Goal: Find specific page/section: Find specific page/section

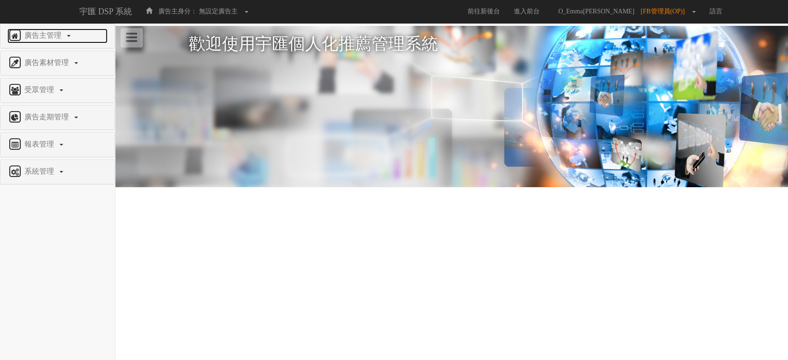
click at [49, 37] on span "廣告主管理" at bounding box center [44, 35] width 44 height 8
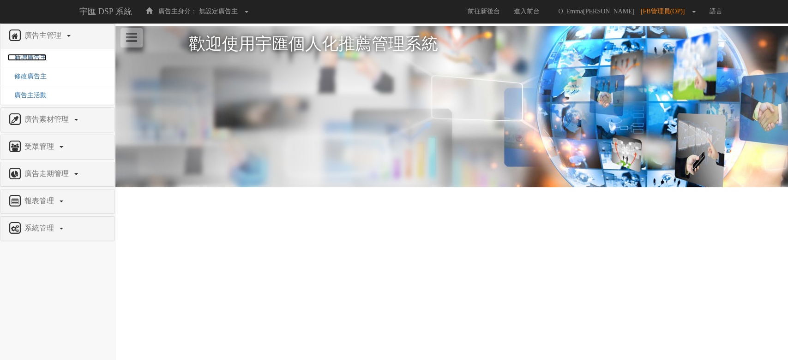
click at [30, 60] on span "新增廣告主" at bounding box center [26, 57] width 39 height 7
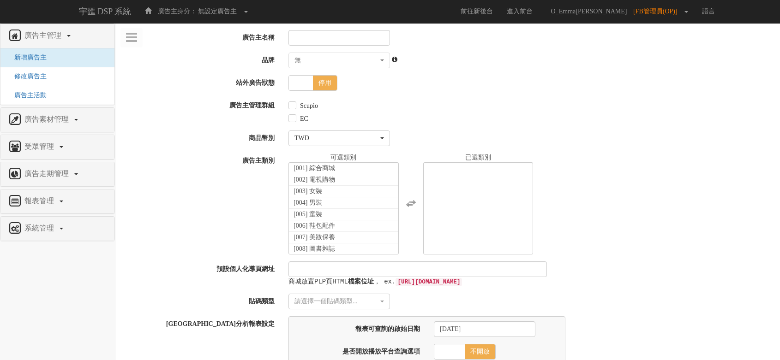
select select
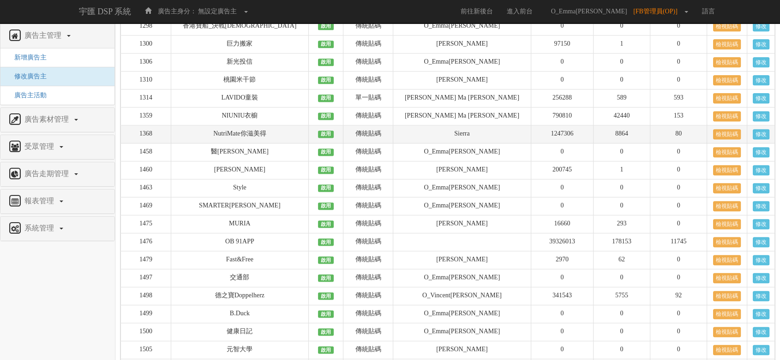
scroll to position [1230, 0]
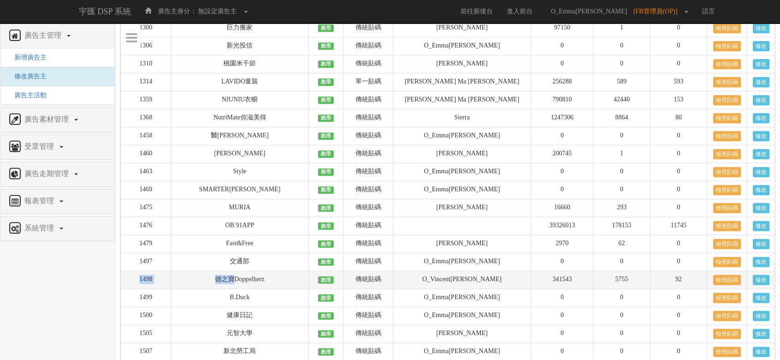
drag, startPoint x: 140, startPoint y: 281, endPoint x: 246, endPoint y: 291, distance: 106.1
click at [246, 289] on tr "1498 德之寶Doppelherz 啟用 傳統貼碼 O_Vincent何柏成 341543 5755 92 檢視貼碼 修改" at bounding box center [448, 280] width 654 height 18
copy tr "1498 德之寶"
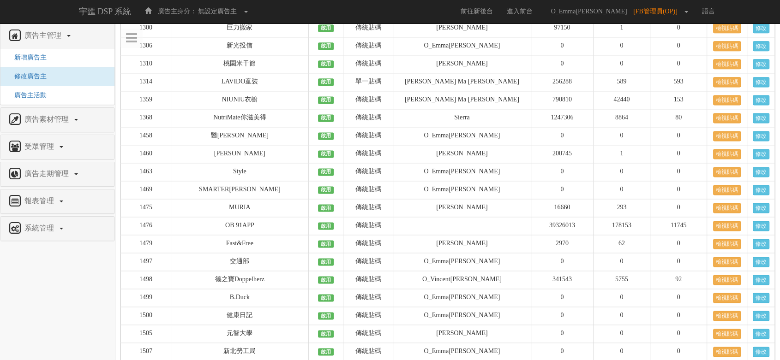
scroll to position [0, 0]
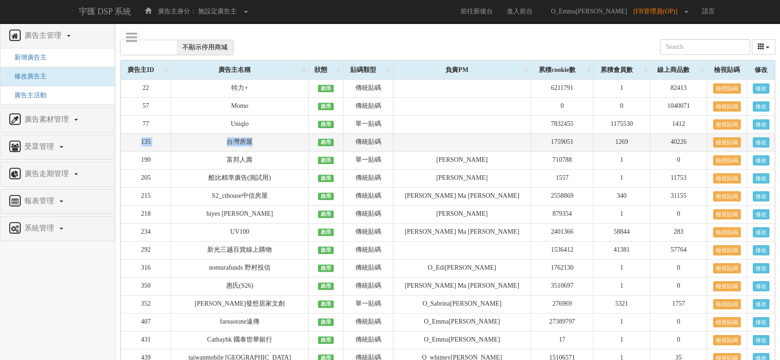
drag, startPoint x: 138, startPoint y: 145, endPoint x: 288, endPoint y: 144, distance: 150.5
click at [288, 144] on tr "135 台灣房屋 啟用 傳統貼碼 1759051 1269 40226 檢視貼碼 修改" at bounding box center [448, 143] width 654 height 18
copy tr "135 台灣房屋"
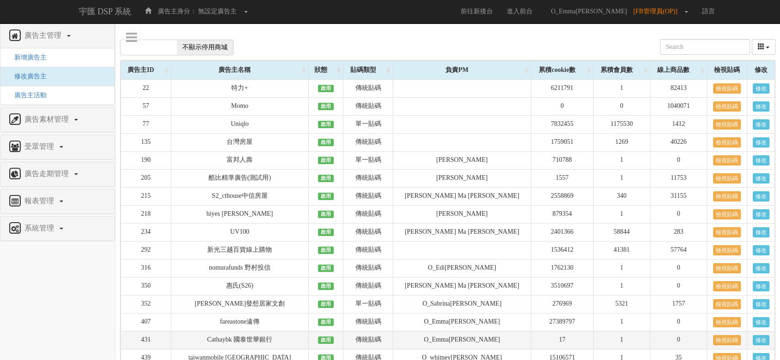
scroll to position [558, 0]
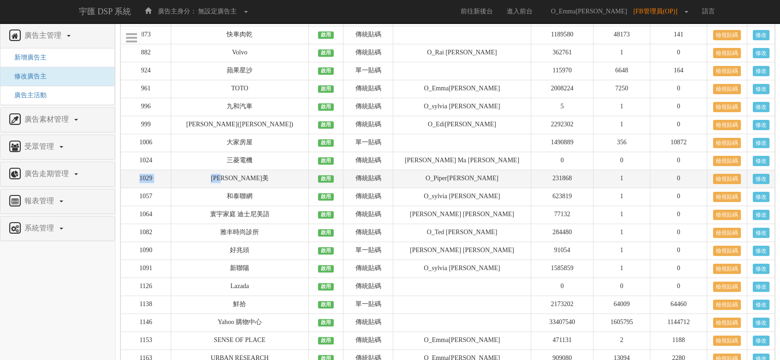
drag, startPoint x: 296, startPoint y: 180, endPoint x: 128, endPoint y: 176, distance: 168.0
click at [128, 176] on tr "1029 愛貝美 啟用 傳統貼碼 O_Piper蕭舒羽 231868 1 0 檢視貼碼 修改" at bounding box center [448, 179] width 654 height 18
copy tr "1029 愛貝美"
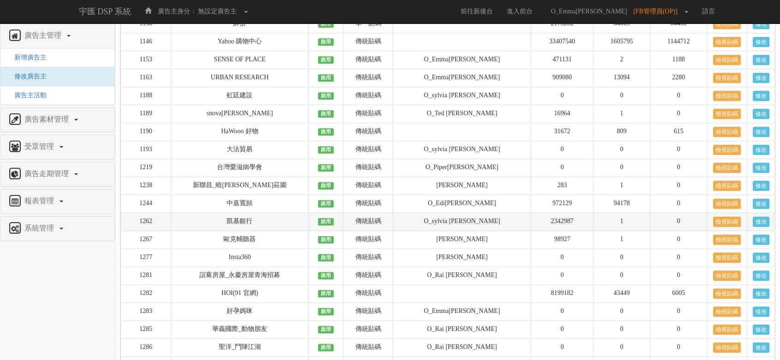
scroll to position [865, 0]
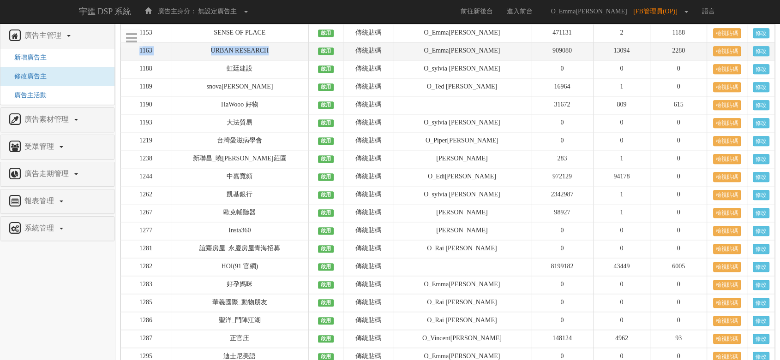
drag, startPoint x: 139, startPoint y: 54, endPoint x: 303, endPoint y: 47, distance: 164.0
click at [303, 47] on tr "1163 URBAN RESEARCH 啟用 傳統貼碼 O_Emma周儀寧 909080 13094 2280 檢視貼碼 修改" at bounding box center [448, 51] width 654 height 18
copy tr "1163 URBAN RESEARCH"
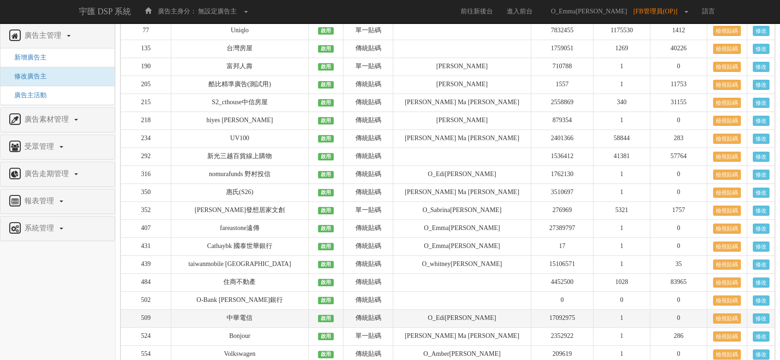
scroll to position [148, 0]
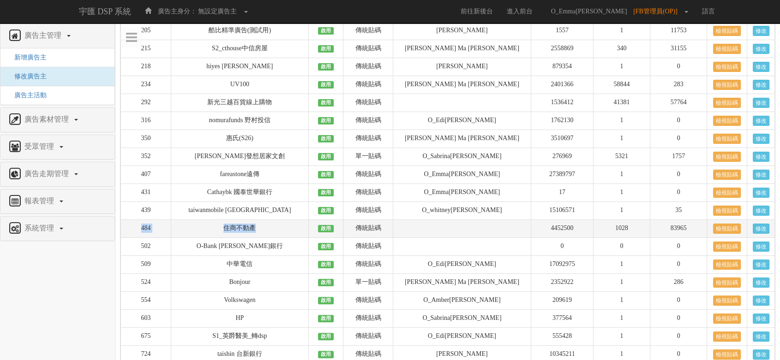
drag, startPoint x: 137, startPoint y: 228, endPoint x: 275, endPoint y: 235, distance: 138.6
click at [275, 235] on tr "484 住商不動產 啟用 傳統貼碼 4452500 1028 83965 檢視貼碼 修改" at bounding box center [448, 229] width 654 height 18
copy tr "484 住商不動產"
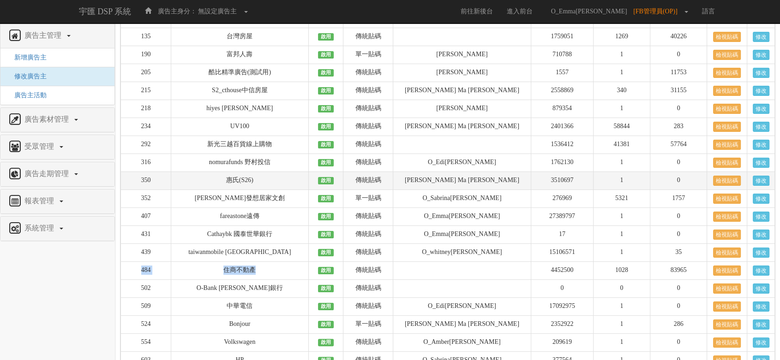
scroll to position [154, 0]
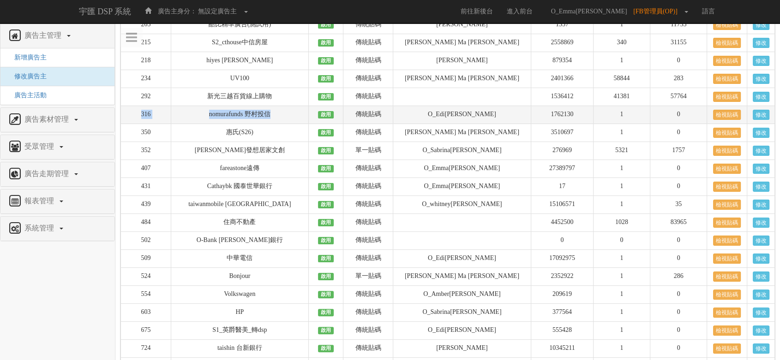
drag, startPoint x: 139, startPoint y: 115, endPoint x: 293, endPoint y: 116, distance: 153.7
click at [293, 116] on tr "316 nomurafunds 野村投信 啟用 傳統貼碼 O_Edi劉佳穎 1762130 1 0 檢視貼碼 修改" at bounding box center [448, 115] width 654 height 18
copy tr "316 nomurafunds 野村投信"
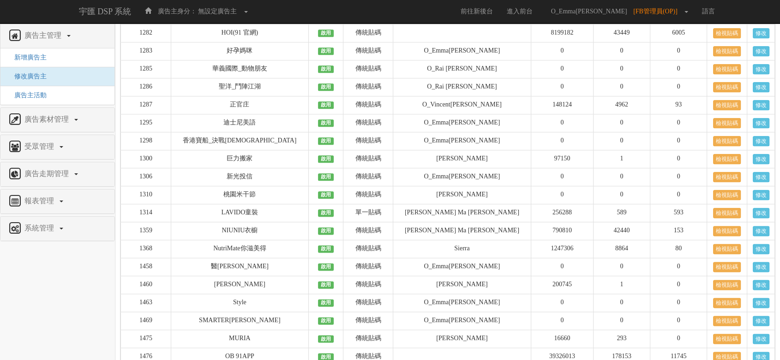
scroll to position [70, 0]
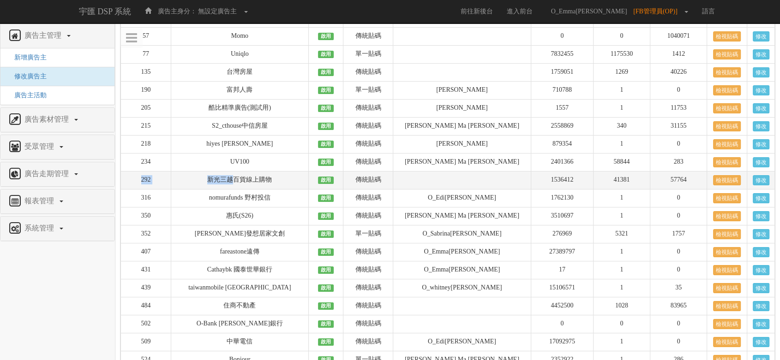
drag, startPoint x: 140, startPoint y: 179, endPoint x: 247, endPoint y: 180, distance: 107.1
click at [247, 180] on tr "292 新光三越百貨線上購物 啟用 傳統貼碼 1536412 41381 57764 檢視貼碼 修改" at bounding box center [448, 181] width 654 height 18
copy tr "292 新光三越"
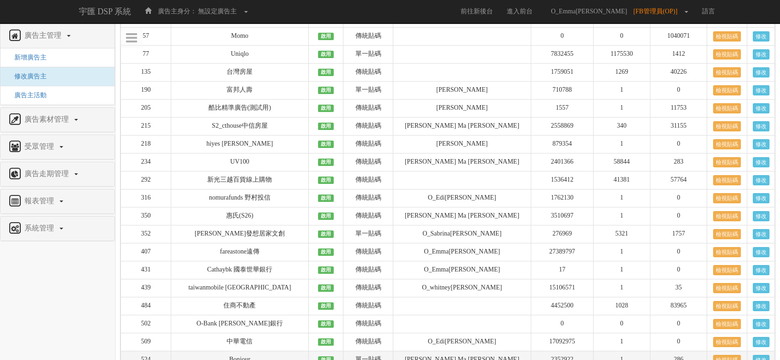
scroll to position [1442, 0]
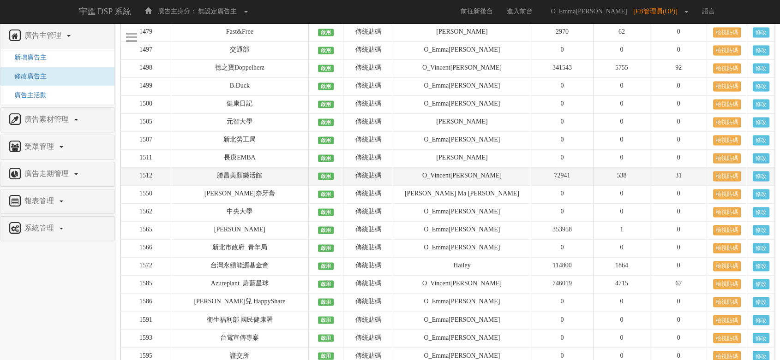
click at [299, 177] on td "勝昌美顏樂活館" at bounding box center [239, 177] width 137 height 18
drag, startPoint x: 299, startPoint y: 177, endPoint x: 127, endPoint y: 177, distance: 171.2
click at [127, 177] on tr "1512 勝昌美顏樂活館 啟用 傳統貼碼 O_Vincent何柏成 72941 538 31 檢視貼碼 修改" at bounding box center [448, 177] width 654 height 18
copy tr "1512 勝昌美顏樂活館"
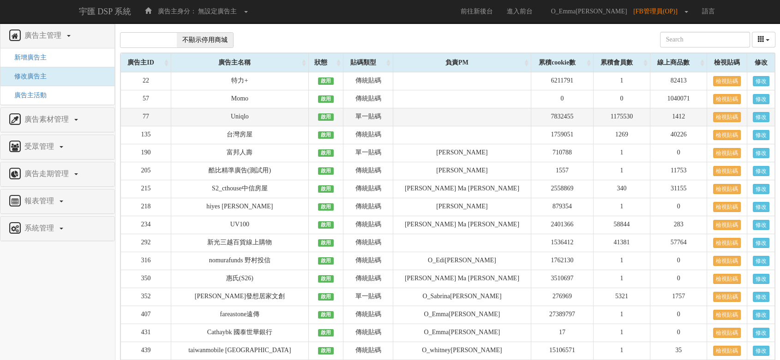
scroll to position [0, 0]
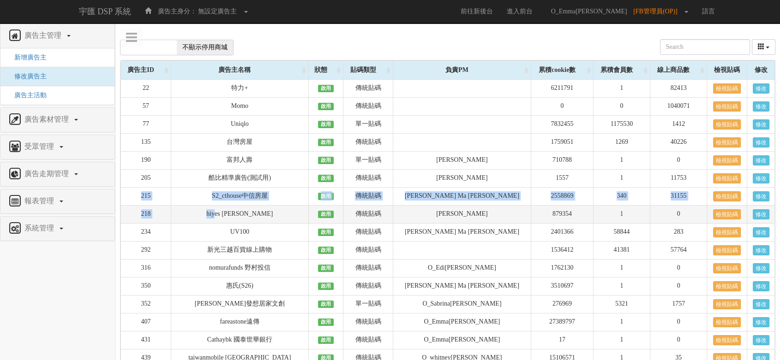
drag, startPoint x: 160, startPoint y: 204, endPoint x: 246, endPoint y: 207, distance: 85.9
click at [143, 216] on td "218" at bounding box center [146, 215] width 50 height 18
click at [139, 212] on td "218" at bounding box center [146, 215] width 50 height 18
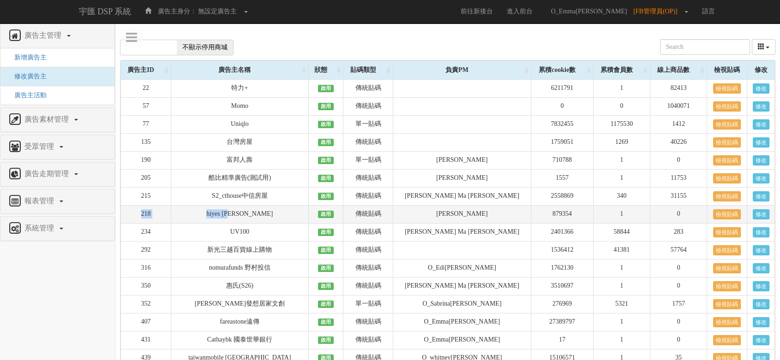
drag, startPoint x: 131, startPoint y: 216, endPoint x: 284, endPoint y: 213, distance: 153.3
click at [284, 213] on tr "218 hiyes 海悅 啟用 傳統貼碼 O_Aaron 鄧長瑋 879354 1 0 檢視貼碼 修改" at bounding box center [448, 215] width 654 height 18
copy tr "218 hiyes 海悅"
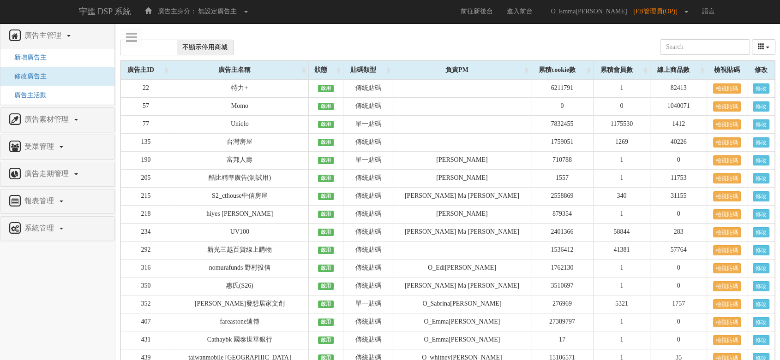
scroll to position [522, 0]
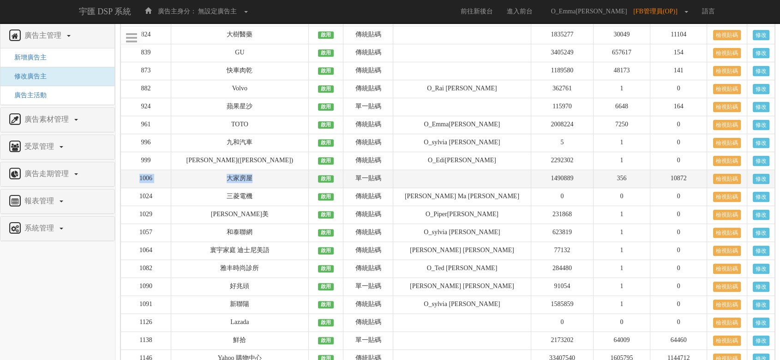
drag, startPoint x: 137, startPoint y: 180, endPoint x: 270, endPoint y: 180, distance: 133.8
click at [270, 180] on tr "1006 大家房屋 啟用 單一貼碼 1490889 356 10872 檢視貼碼 修改" at bounding box center [448, 179] width 654 height 18
copy tr "1006 大家房屋"
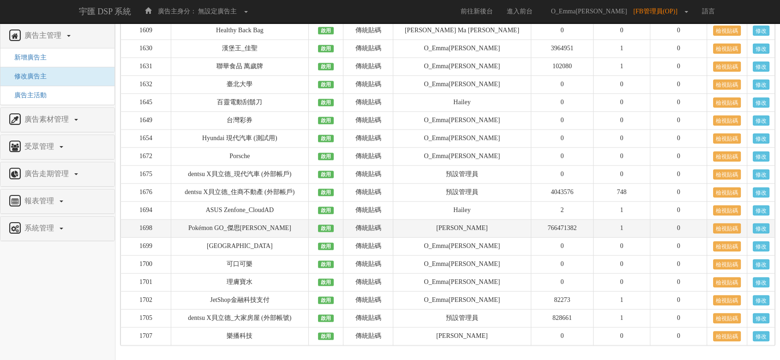
scroll to position [1809, 0]
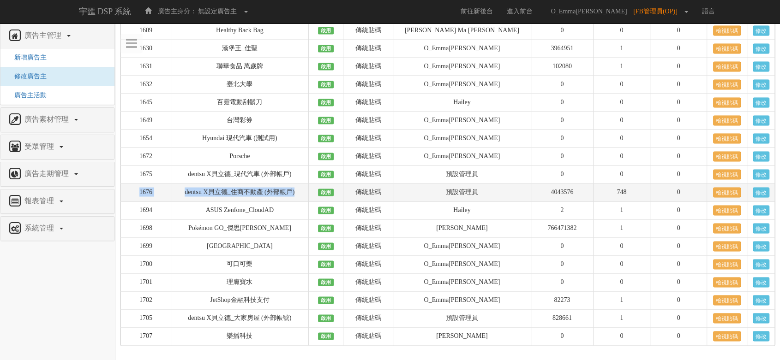
drag, startPoint x: 133, startPoint y: 191, endPoint x: 315, endPoint y: 194, distance: 182.3
click at [315, 194] on tr "1676 dentsu X貝立德_住商不動產 (外部帳戶) 啟用 傳統貼碼 預設管理員 4043576 748 0 檢視貼碼 修改" at bounding box center [448, 193] width 654 height 18
